Goal: Task Accomplishment & Management: Complete application form

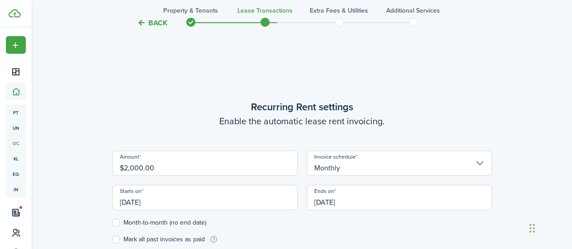
scroll to position [216, 0]
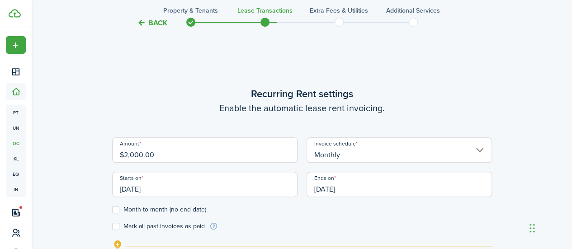
click at [155, 153] on input "$2,000.00" at bounding box center [204, 149] width 185 height 25
type input "$1,700.00"
click at [280, 187] on input "[DATE]" at bounding box center [204, 184] width 185 height 25
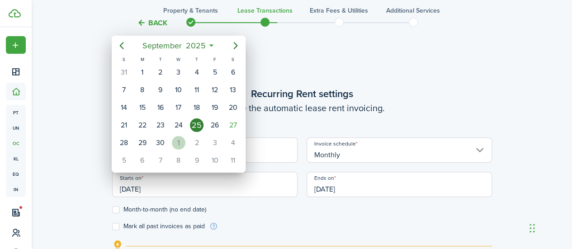
click at [178, 137] on div "1" at bounding box center [179, 143] width 14 height 14
type input "[DATE]"
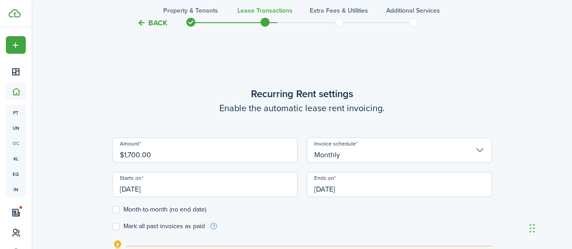
click at [116, 208] on label "Month-to-month (no end date)" at bounding box center [159, 209] width 94 height 7
click at [112, 210] on input "Month-to-month (no end date)" at bounding box center [112, 210] width 0 height 0
checkbox input "true"
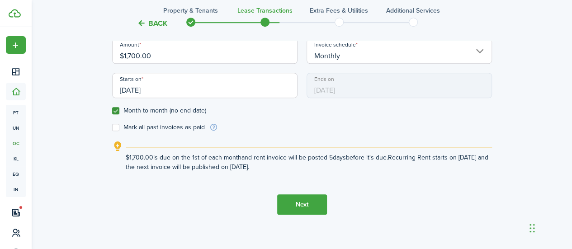
scroll to position [315, 0]
click at [302, 199] on button "Next" at bounding box center [302, 204] width 50 height 20
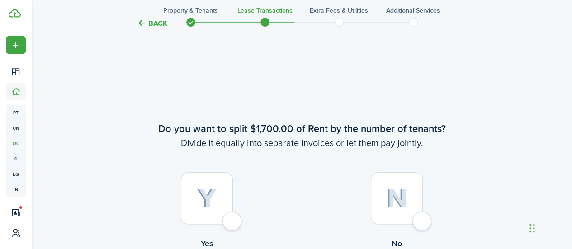
scroll to position [512, 0]
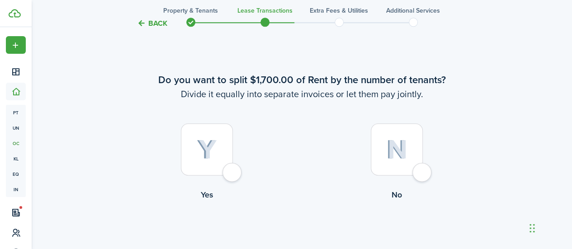
click at [420, 167] on div at bounding box center [397, 149] width 52 height 52
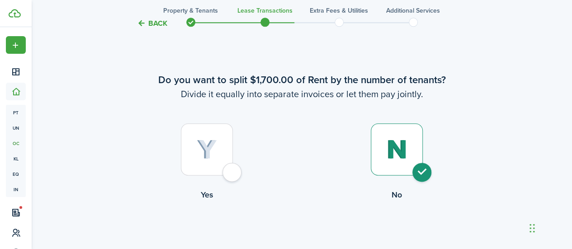
radio input "true"
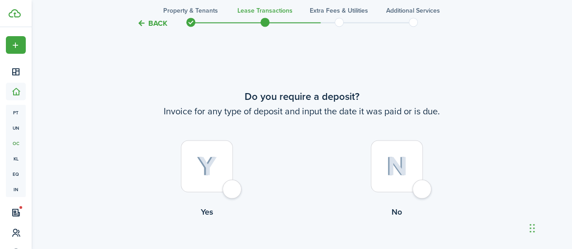
scroll to position [761, 0]
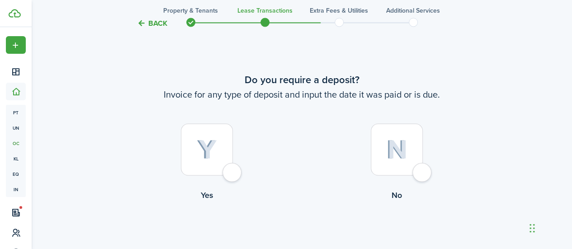
click at [230, 172] on div at bounding box center [207, 149] width 52 height 52
radio input "true"
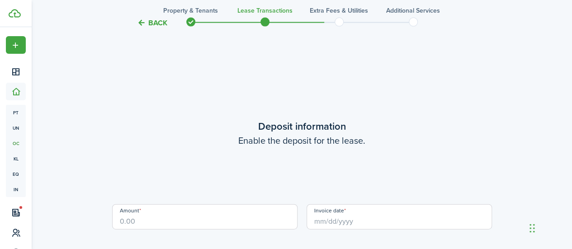
scroll to position [1010, 0]
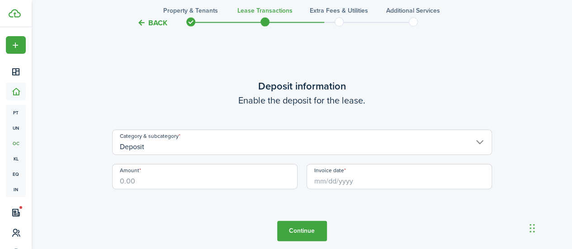
click at [211, 186] on input "Amount" at bounding box center [204, 176] width 185 height 25
click at [358, 183] on input "Invoice date" at bounding box center [398, 176] width 185 height 25
type input "$1,700.00"
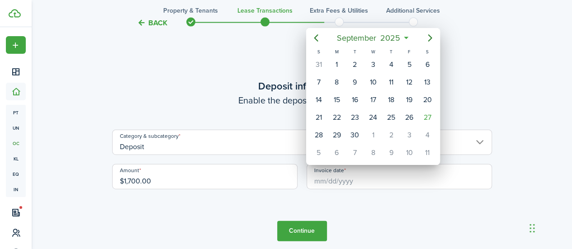
click at [358, 183] on div at bounding box center [286, 125] width 716 height 394
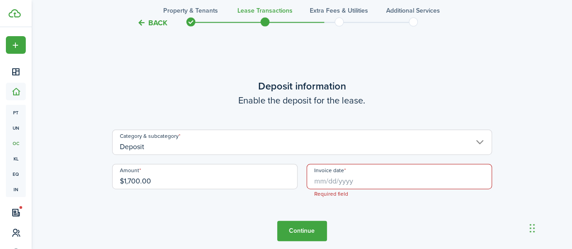
click at [358, 183] on input "Invoice date" at bounding box center [398, 176] width 185 height 25
click at [358, 183] on div at bounding box center [286, 125] width 716 height 394
click at [361, 178] on input "Invoice date" at bounding box center [398, 176] width 185 height 25
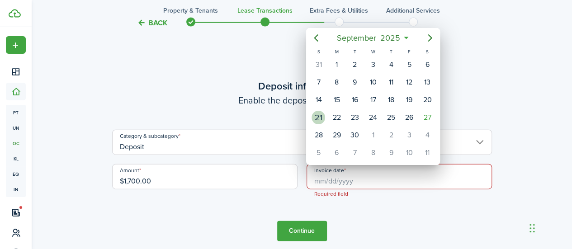
click at [322, 119] on div "21" at bounding box center [318, 118] width 14 height 14
type input "[DATE]"
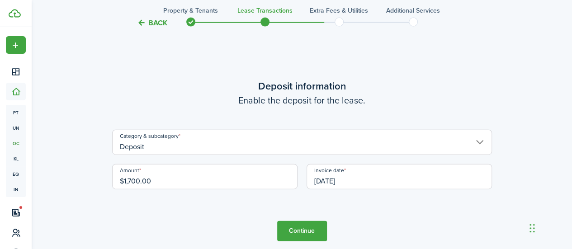
click at [300, 232] on button "Continue" at bounding box center [302, 231] width 50 height 20
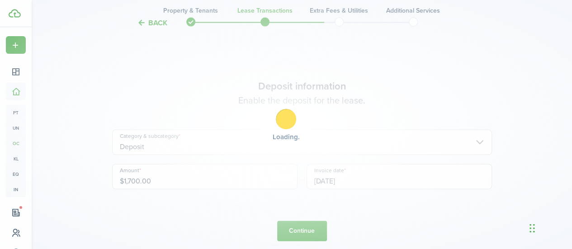
scroll to position [0, 0]
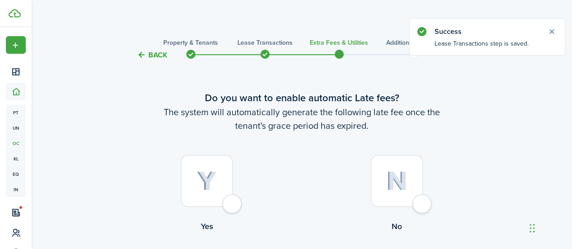
click at [229, 200] on div at bounding box center [207, 181] width 52 height 52
radio input "true"
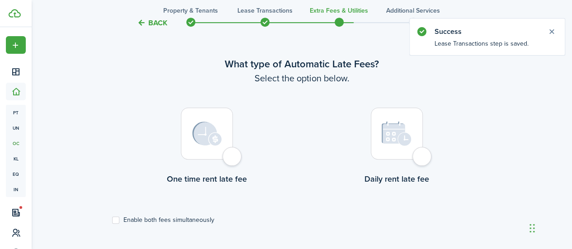
scroll to position [262, 0]
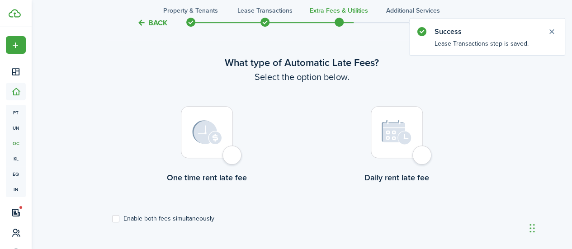
click at [233, 151] on div at bounding box center [207, 132] width 52 height 52
radio input "true"
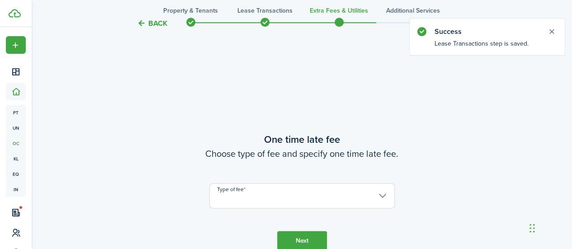
scroll to position [511, 0]
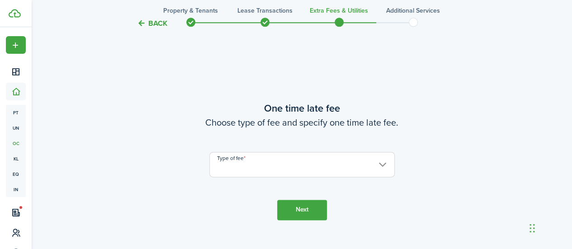
click at [241, 163] on input "Type of fee" at bounding box center [301, 164] width 185 height 25
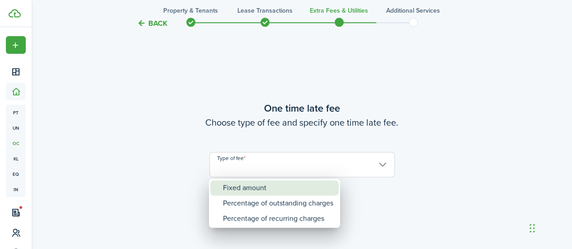
click at [240, 187] on div "Fixed amount" at bounding box center [278, 187] width 110 height 15
type input "Fixed amount"
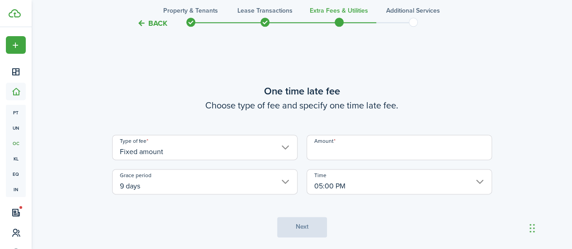
click at [342, 148] on input "Amount" at bounding box center [398, 147] width 185 height 25
type input "$75.00"
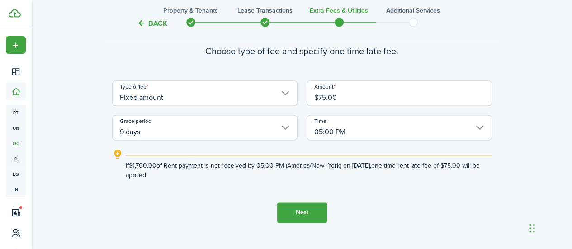
scroll to position [572, 0]
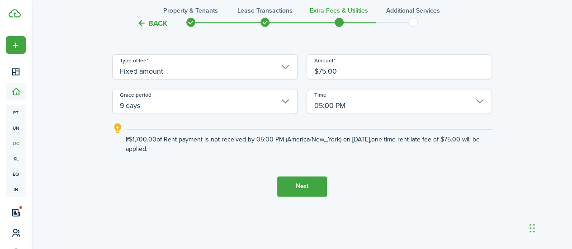
click at [294, 186] on button "Next" at bounding box center [302, 186] width 50 height 20
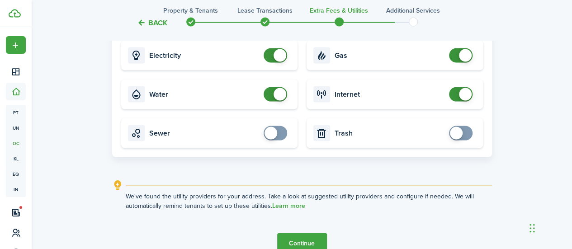
scroll to position [887, 0]
checkbox input "false"
click at [277, 95] on span at bounding box center [279, 94] width 13 height 13
click at [458, 91] on span at bounding box center [460, 94] width 9 height 14
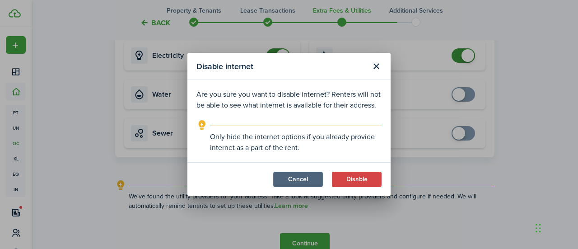
click at [307, 177] on button "Cancel" at bounding box center [298, 179] width 50 height 15
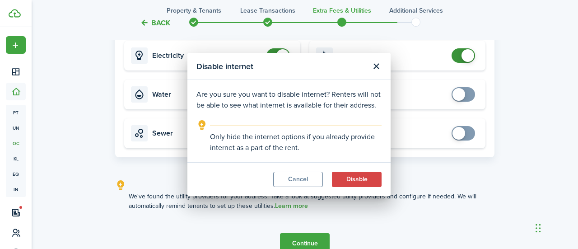
checkbox input "true"
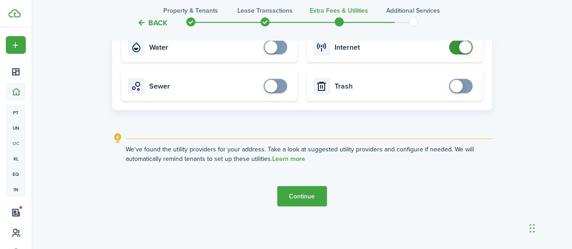
scroll to position [935, 0]
click at [317, 200] on button "Continue" at bounding box center [302, 196] width 50 height 20
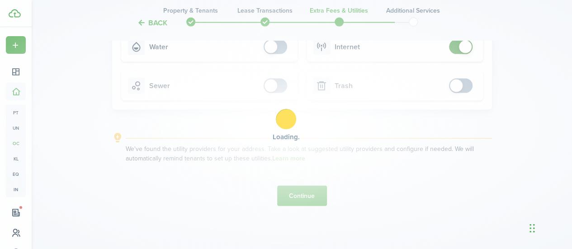
scroll to position [0, 0]
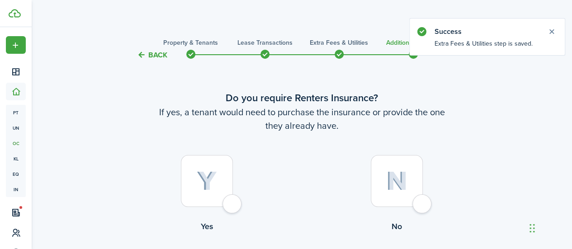
click at [422, 200] on div at bounding box center [397, 181] width 52 height 52
radio input "true"
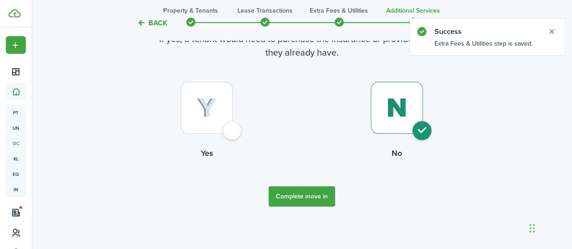
click at [302, 191] on button "Complete move in" at bounding box center [301, 196] width 66 height 20
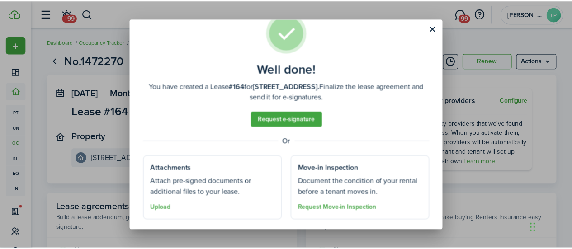
scroll to position [43, 0]
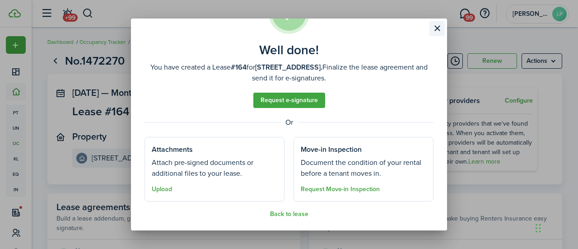
click at [435, 28] on button "Close modal" at bounding box center [437, 28] width 15 height 15
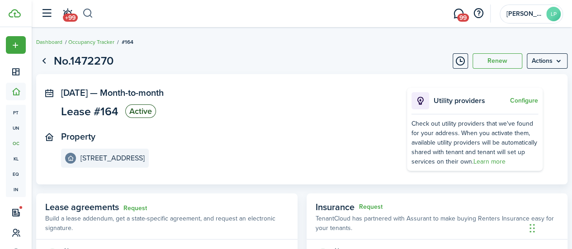
click at [88, 11] on button "button" at bounding box center [87, 13] width 11 height 15
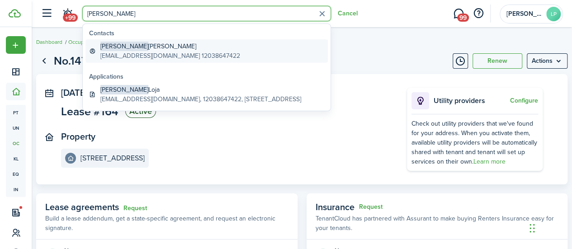
type input "[PERSON_NAME]"
click at [129, 45] on global-search-item-title "[PERSON_NAME]" at bounding box center [170, 46] width 140 height 9
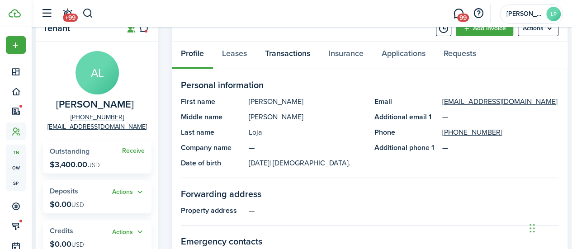
scroll to position [37, 0]
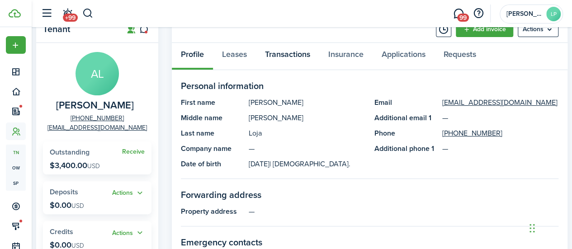
click at [291, 51] on link "Transactions" at bounding box center [287, 56] width 63 height 27
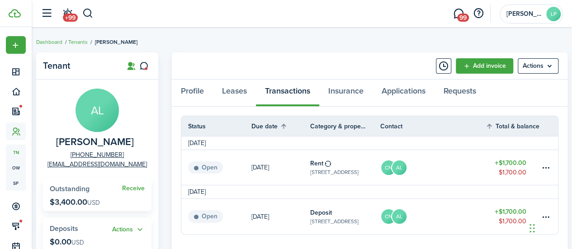
click at [416, 212] on link "CN AL" at bounding box center [432, 216] width 105 height 35
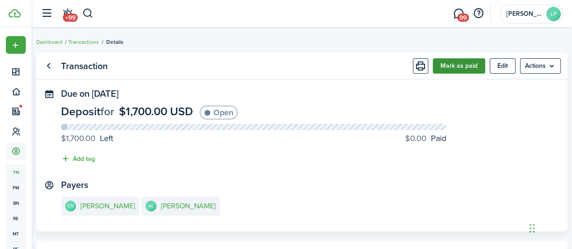
click at [441, 63] on button "Mark as paid" at bounding box center [458, 65] width 52 height 15
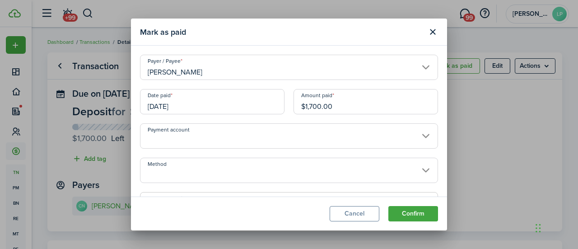
click at [251, 140] on input "Payment account" at bounding box center [289, 135] width 298 height 25
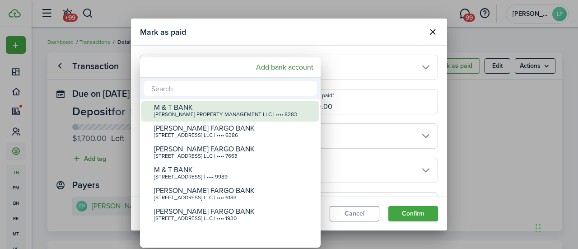
click at [233, 109] on div "M & T BANK" at bounding box center [234, 107] width 160 height 8
type input "•••• •••• •••• 8283"
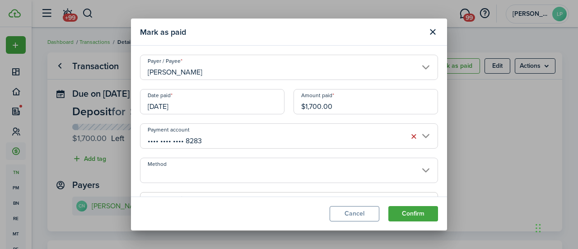
click at [220, 164] on input "Method" at bounding box center [289, 170] width 298 height 25
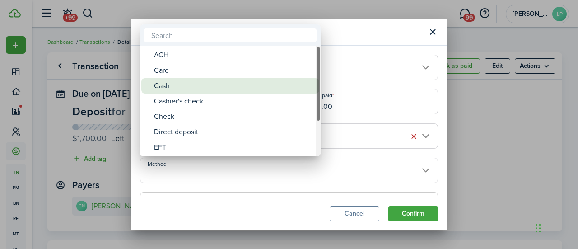
click at [193, 90] on div "Cash" at bounding box center [234, 85] width 160 height 15
type input "Cash"
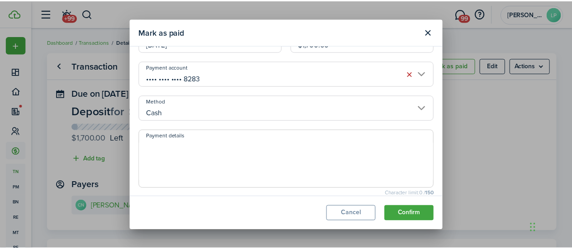
scroll to position [63, 0]
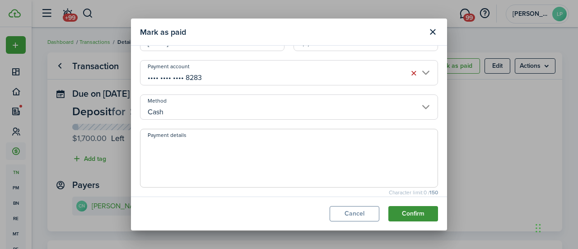
click at [412, 210] on button "Confirm" at bounding box center [414, 213] width 50 height 15
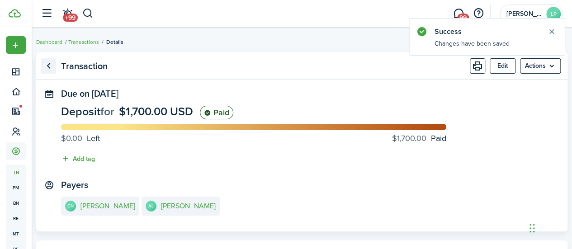
click at [55, 64] on link "Go back" at bounding box center [48, 65] width 15 height 15
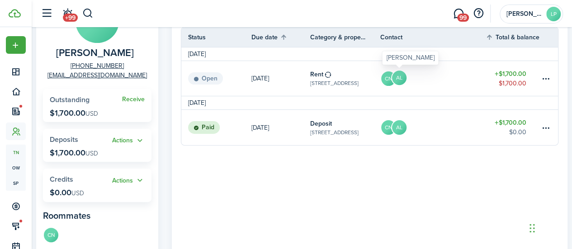
scroll to position [90, 0]
